Goal: Information Seeking & Learning: Learn about a topic

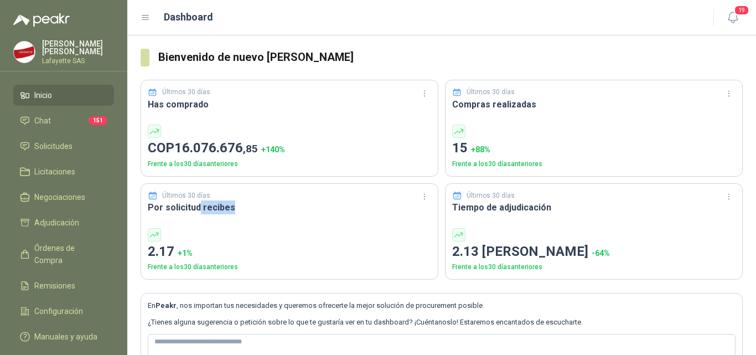
drag, startPoint x: 199, startPoint y: 208, endPoint x: 233, endPoint y: 208, distance: 34.3
click at [233, 208] on h3 "Por solicitud recibes" at bounding box center [289, 207] width 283 height 14
click at [219, 208] on h3 "Por solicitud recibes" at bounding box center [289, 207] width 283 height 14
click at [66, 141] on span "Solicitudes" at bounding box center [53, 146] width 38 height 12
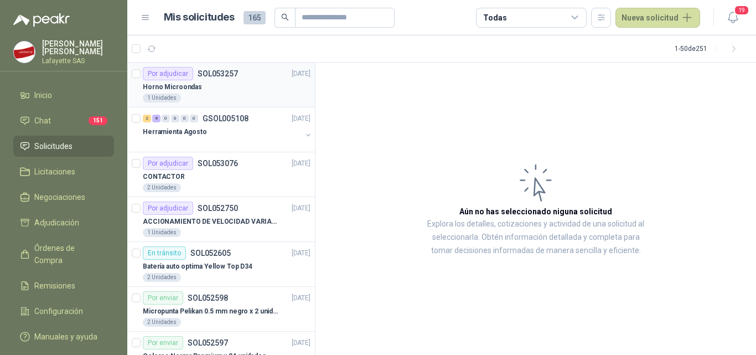
click at [198, 87] on div "Horno Microondas" at bounding box center [227, 86] width 168 height 13
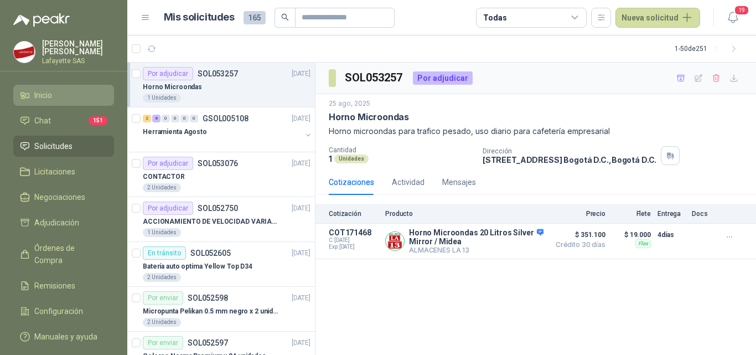
click at [54, 98] on li "Inicio" at bounding box center [63, 95] width 87 height 12
